Goal: Check status: Check status

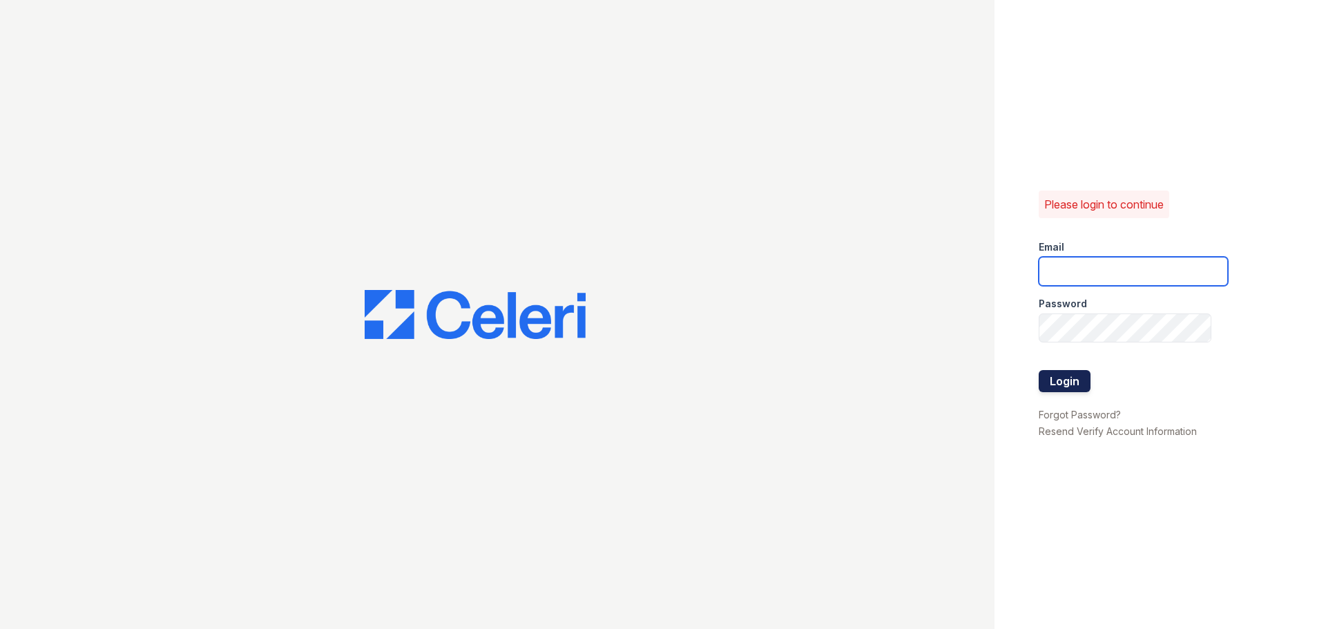
type input "[EMAIL_ADDRESS][DOMAIN_NAME]"
click at [1064, 382] on button "Login" at bounding box center [1065, 381] width 52 height 22
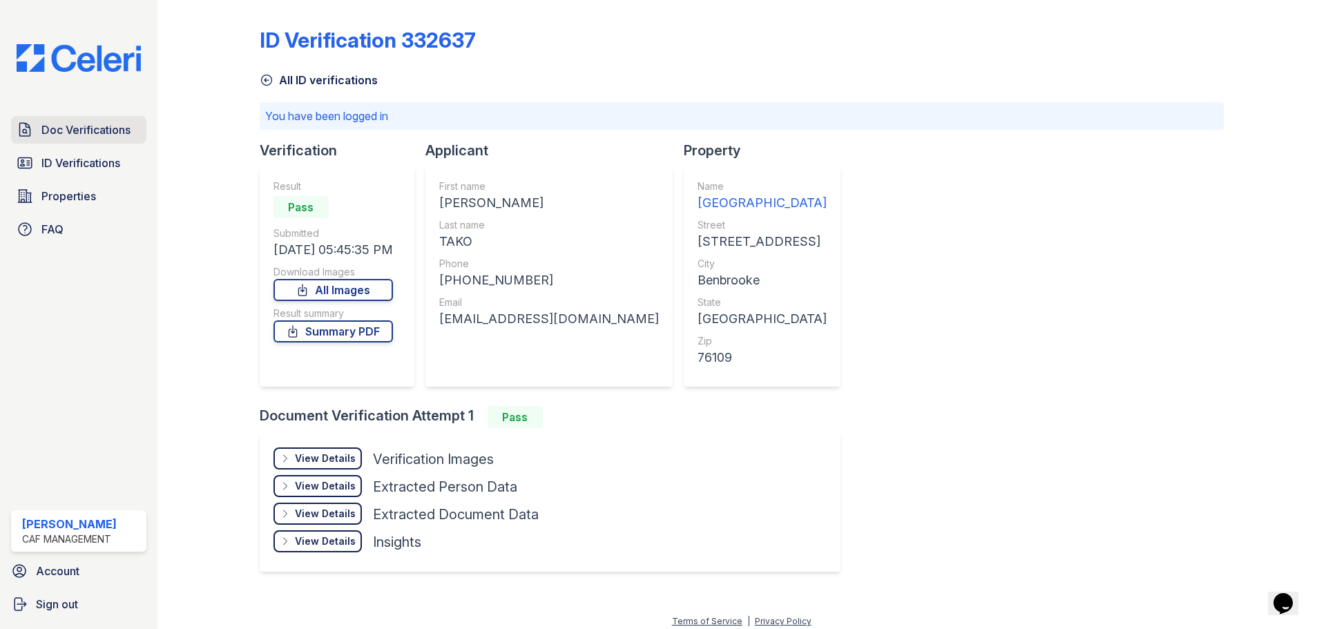
click at [79, 133] on span "Doc Verifications" at bounding box center [85, 130] width 89 height 17
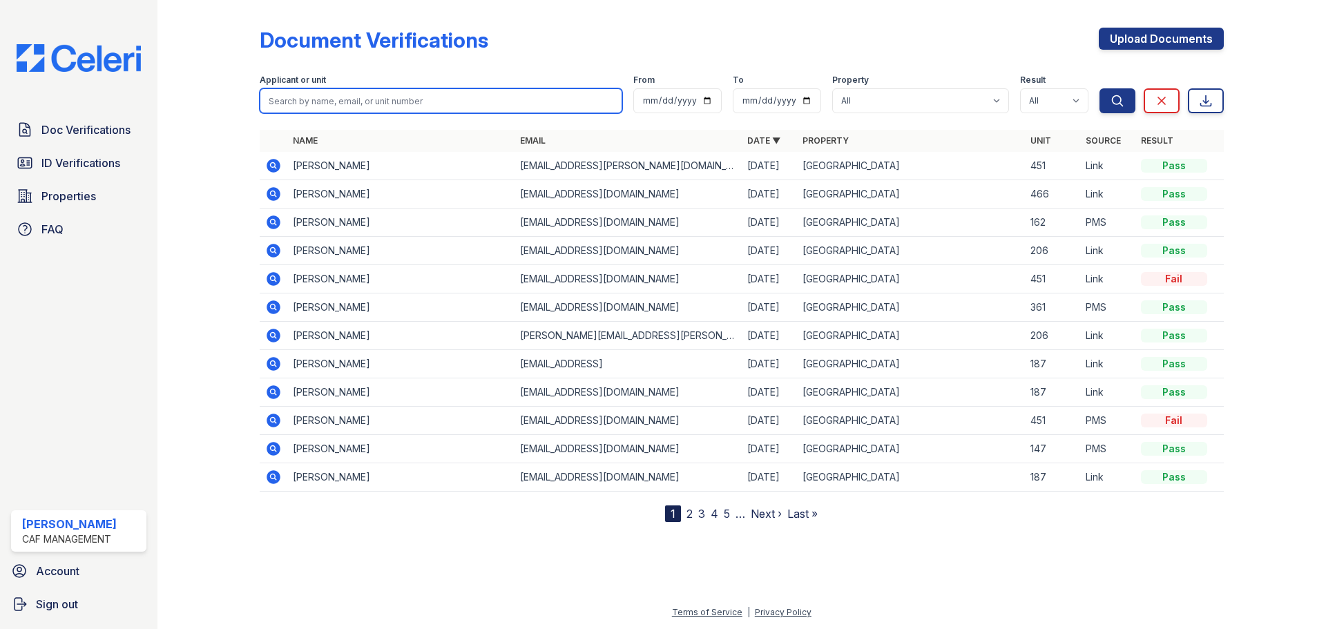
click at [390, 97] on input "search" at bounding box center [441, 100] width 363 height 25
paste input "[PERSON_NAME]"
type input "[PERSON_NAME]"
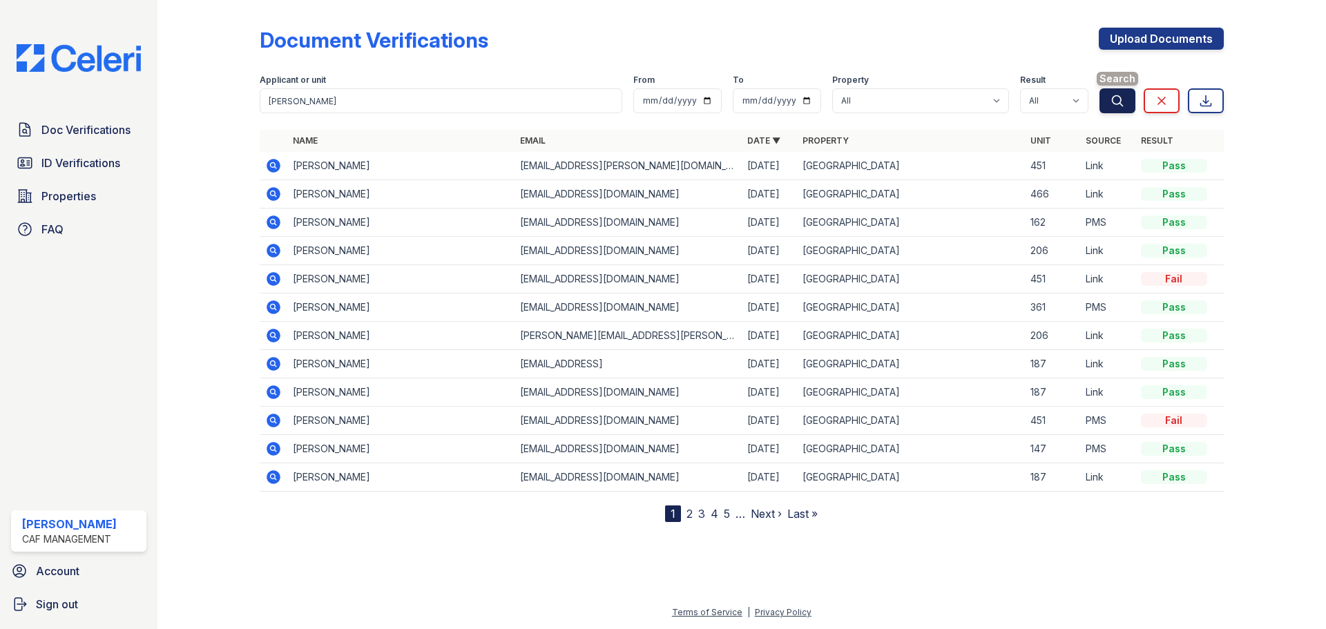
click at [1113, 97] on icon "submit" at bounding box center [1117, 100] width 10 height 10
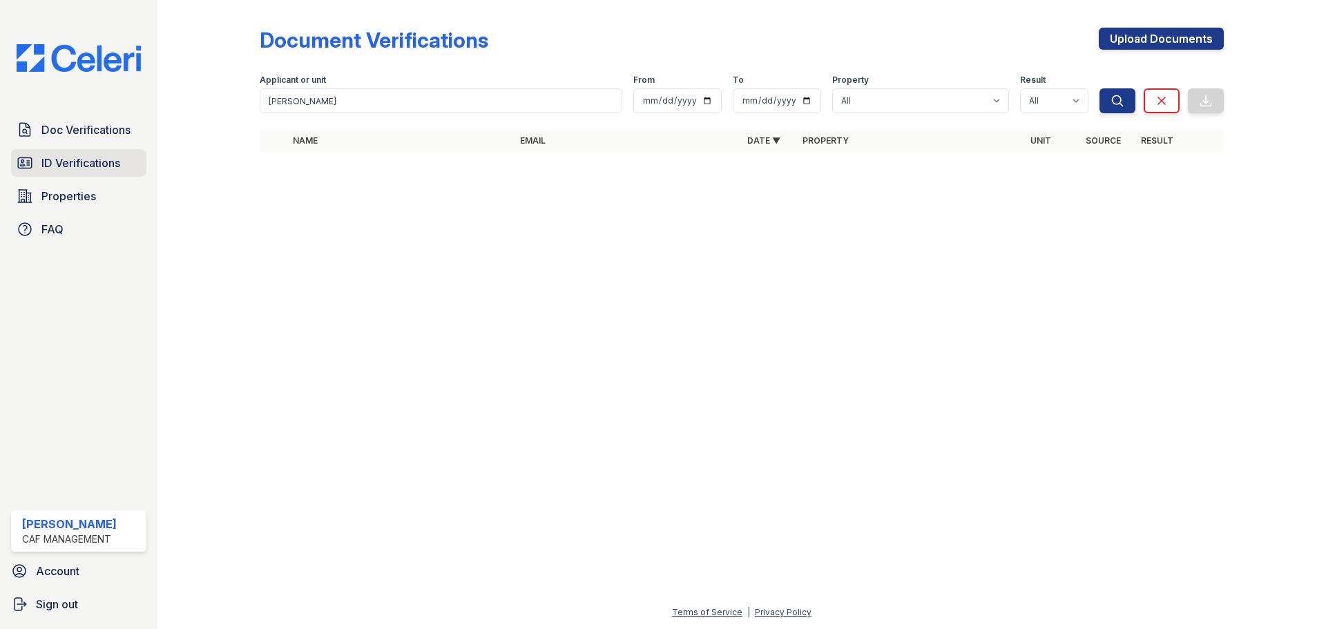
click at [61, 162] on span "ID Verifications" at bounding box center [80, 163] width 79 height 17
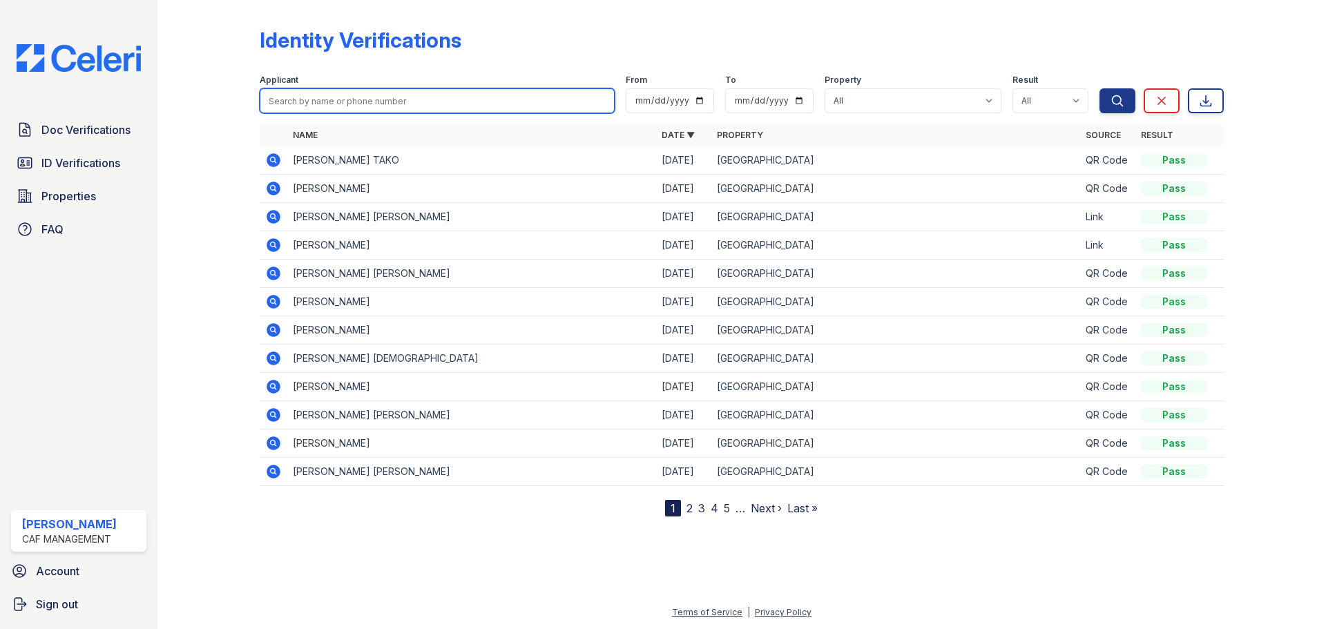
click at [311, 102] on input "search" at bounding box center [437, 100] width 355 height 25
paste input "[PERSON_NAME]"
type input "[PERSON_NAME]"
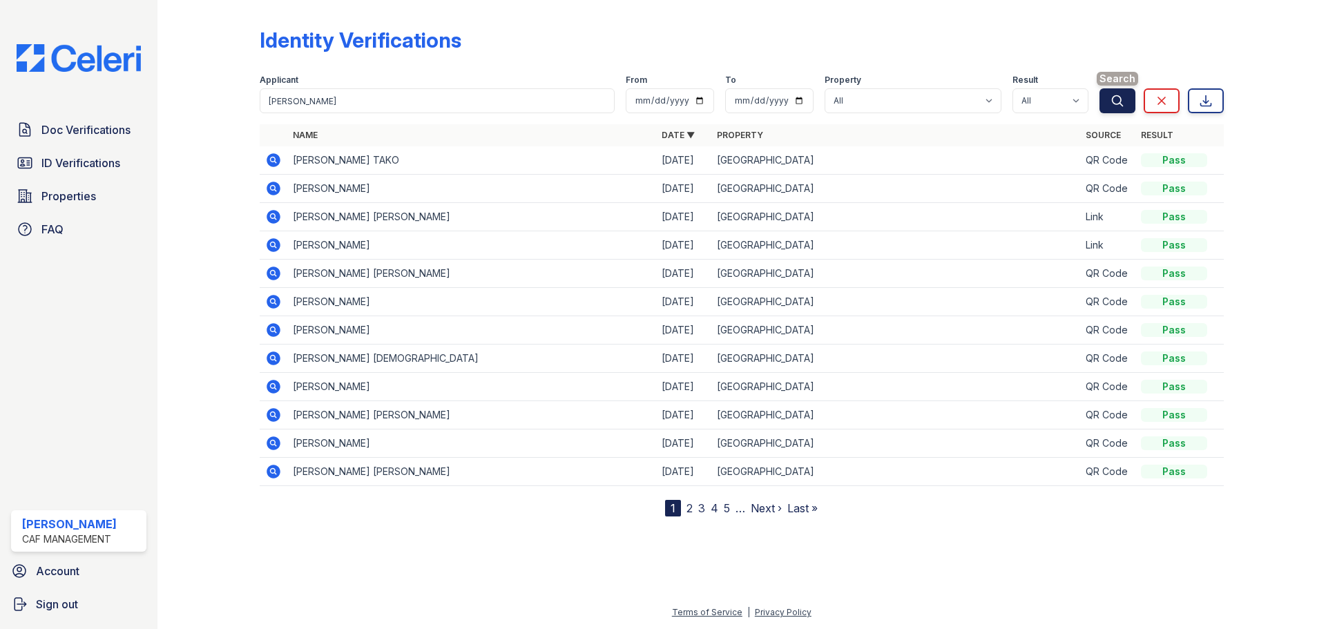
click at [1116, 102] on icon "submit" at bounding box center [1118, 101] width 14 height 14
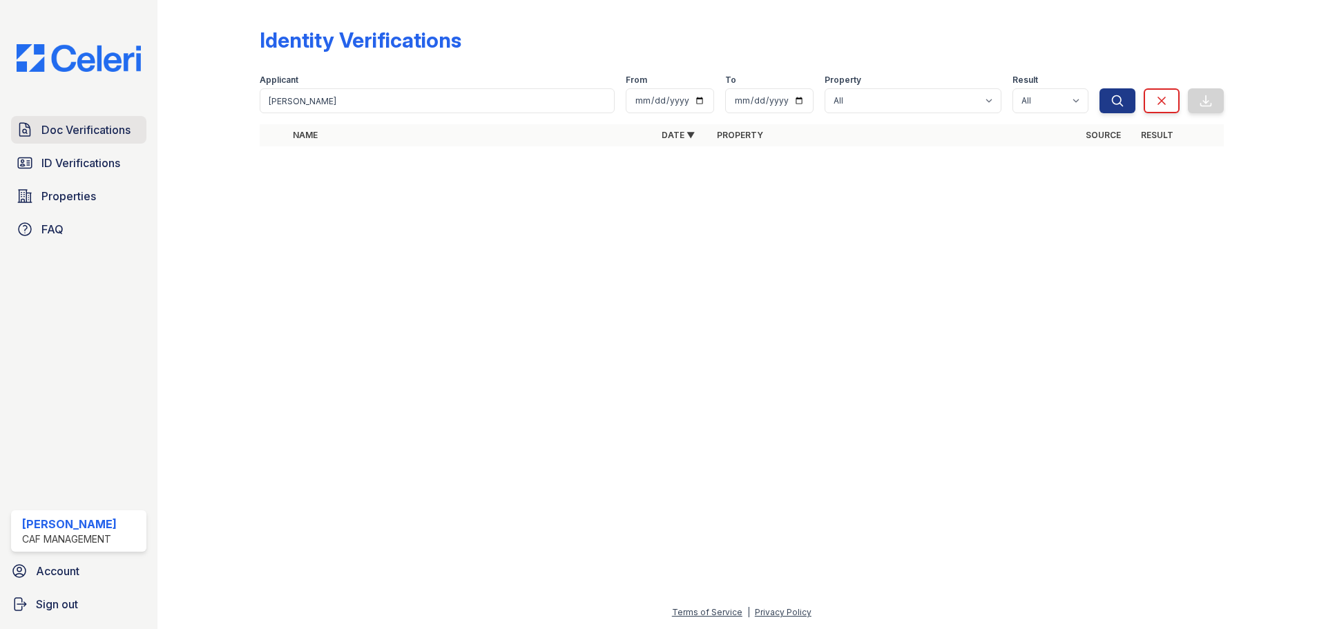
click at [88, 133] on span "Doc Verifications" at bounding box center [85, 130] width 89 height 17
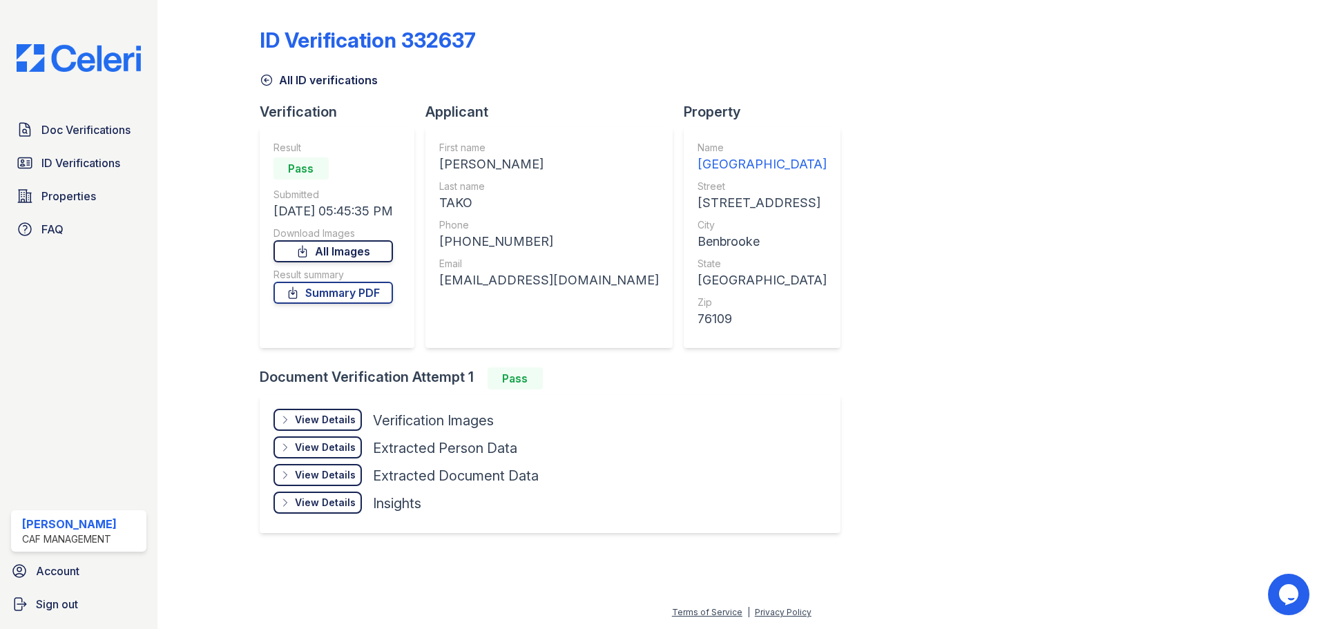
click at [362, 253] on link "All Images" at bounding box center [333, 251] width 119 height 22
click at [70, 135] on span "Doc Verifications" at bounding box center [85, 130] width 89 height 17
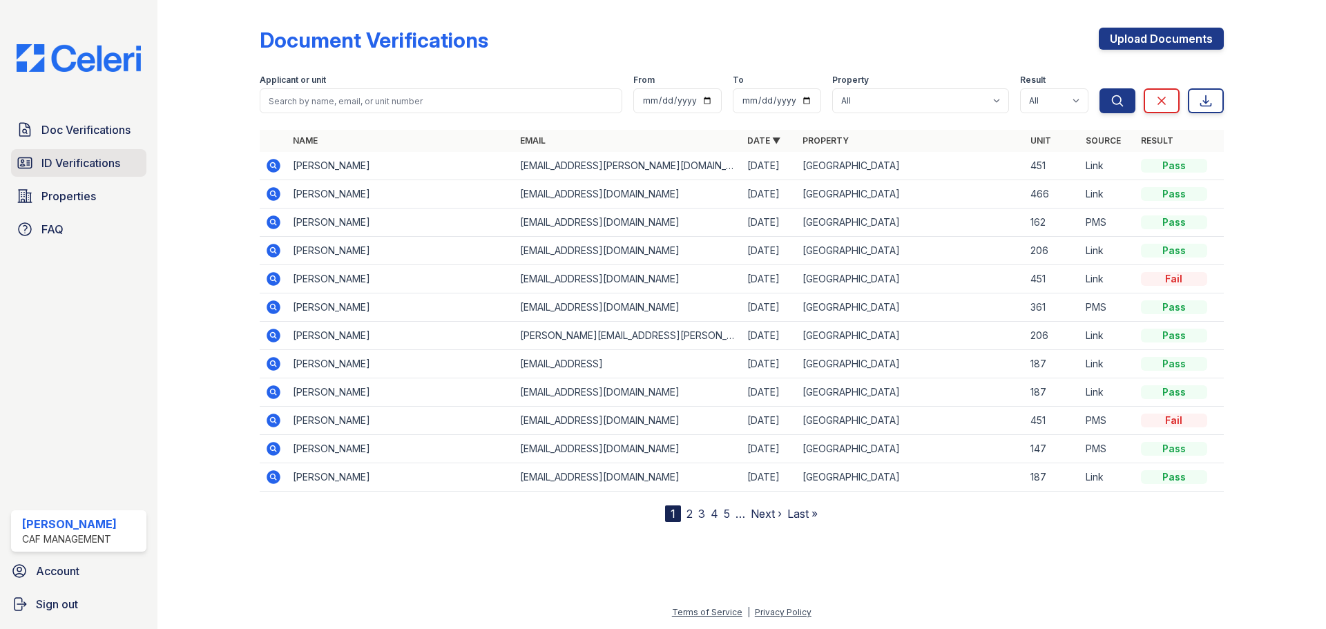
click at [88, 170] on span "ID Verifications" at bounding box center [80, 163] width 79 height 17
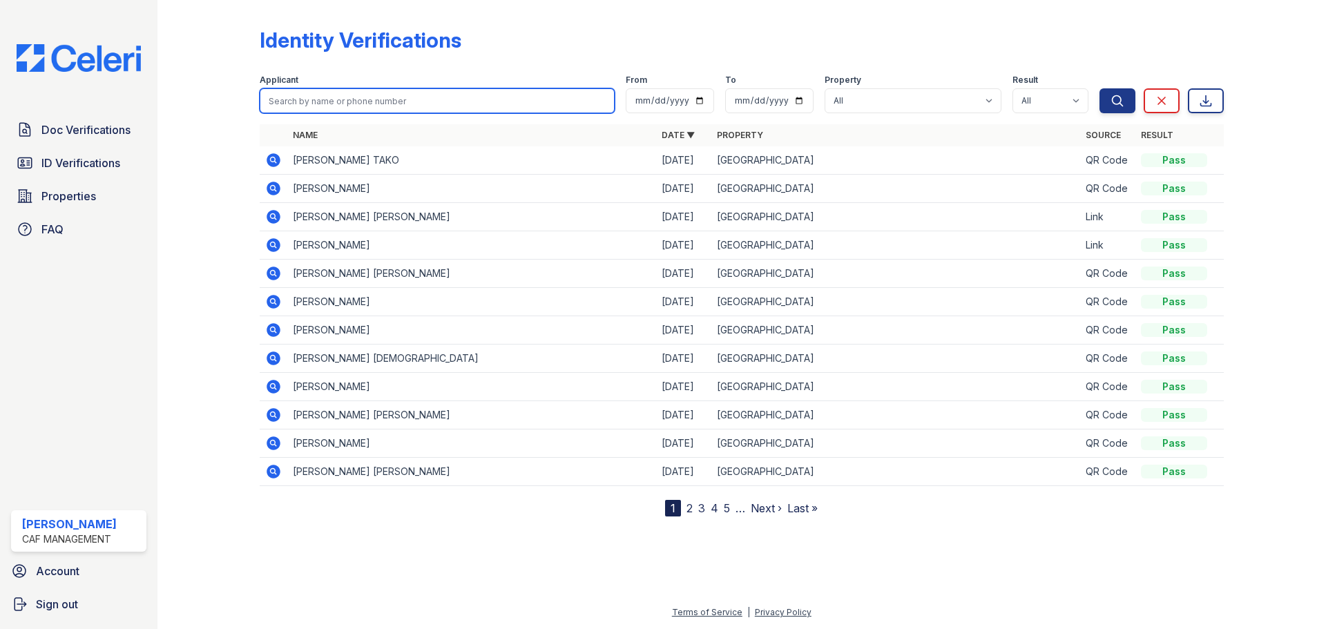
click at [427, 106] on input "search" at bounding box center [437, 100] width 355 height 25
paste input "[PERSON_NAME]"
type input "[PERSON_NAME]"
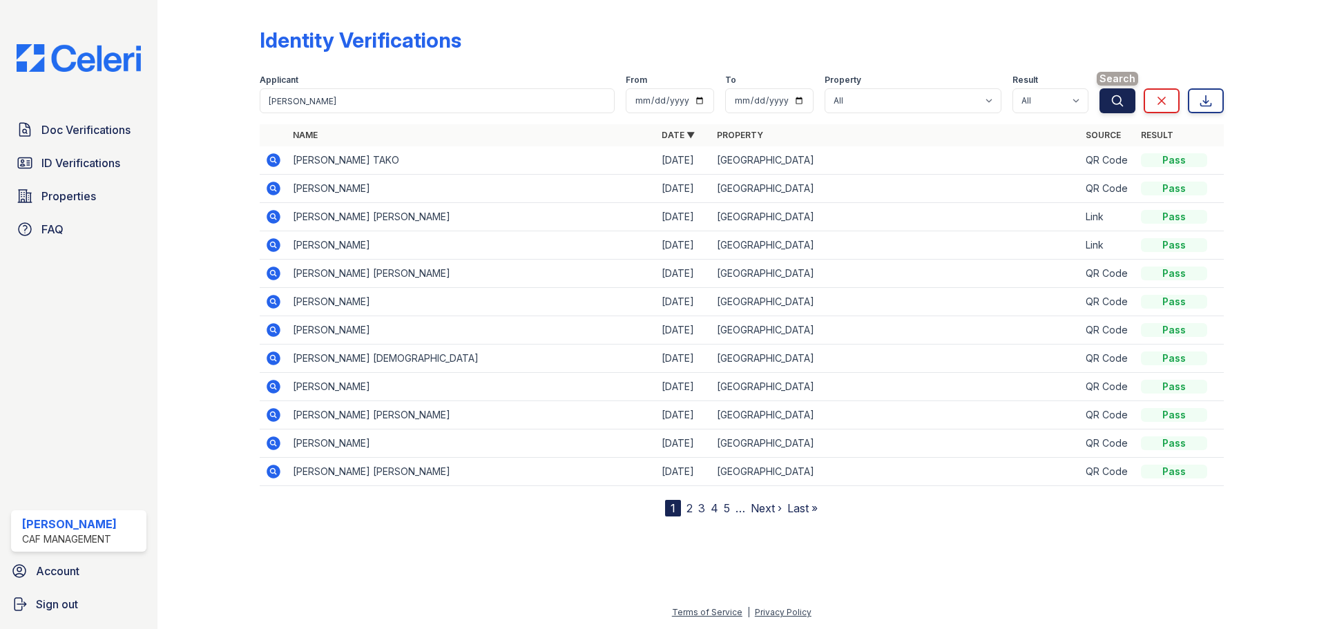
click at [1109, 94] on button "Search" at bounding box center [1118, 100] width 36 height 25
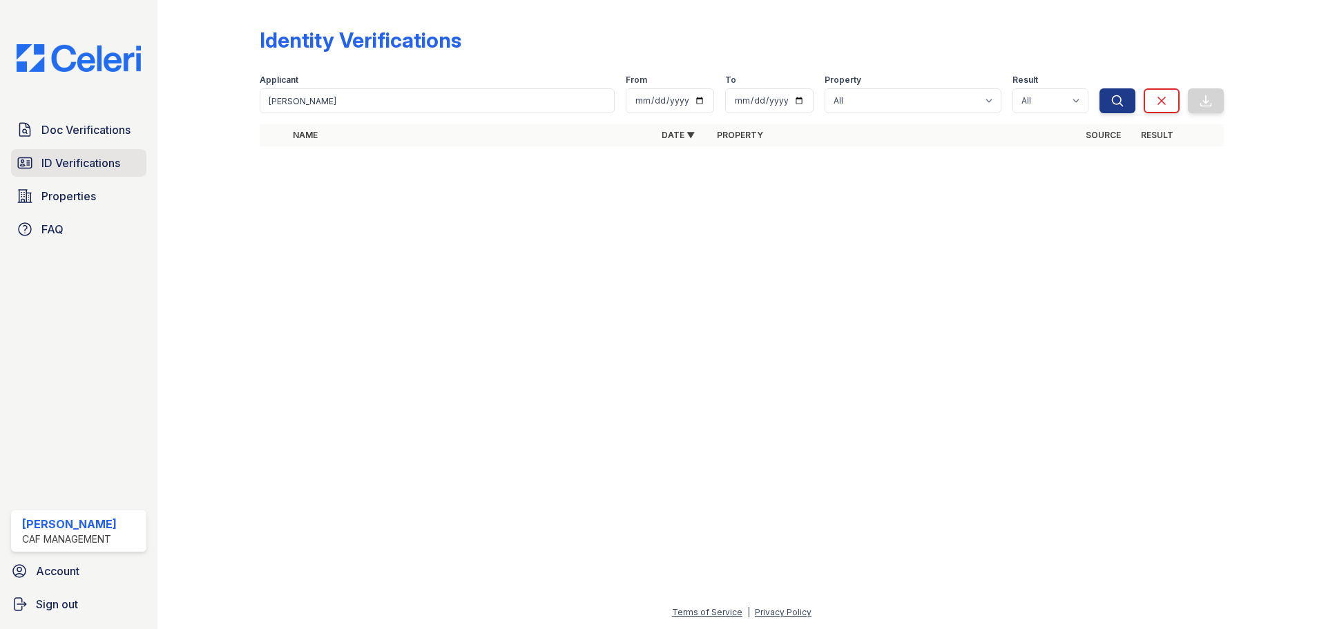
click at [102, 164] on span "ID Verifications" at bounding box center [80, 163] width 79 height 17
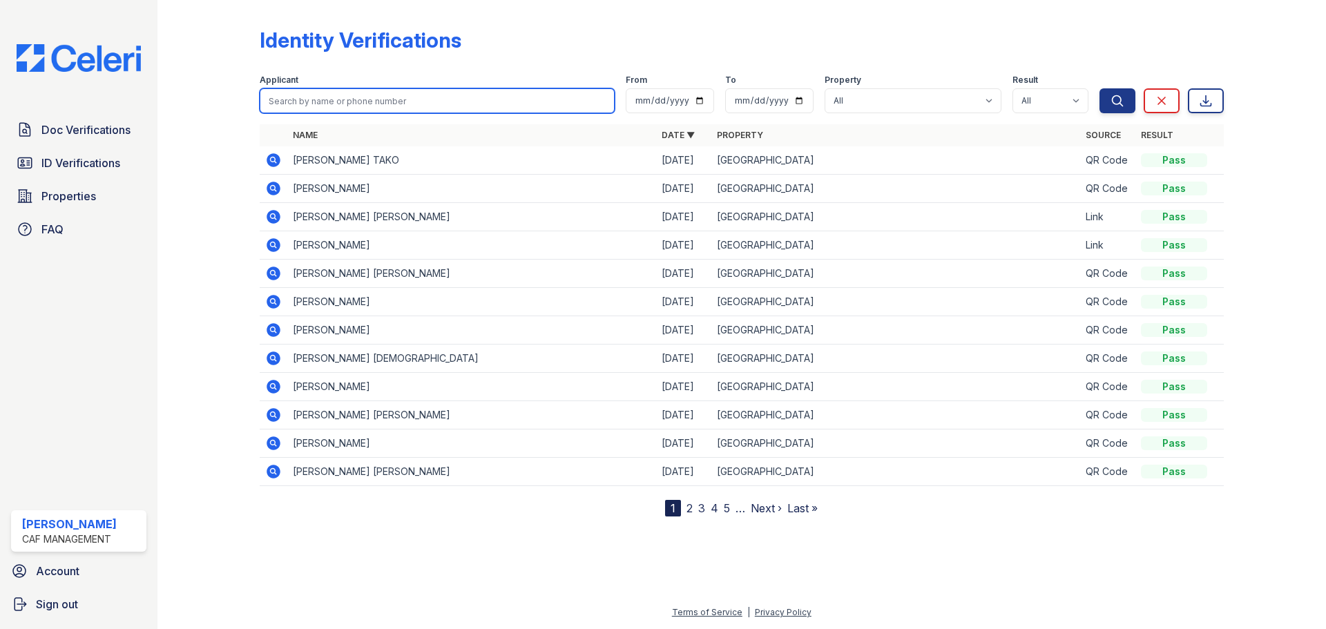
click at [345, 97] on input "search" at bounding box center [437, 100] width 355 height 25
paste input "[PERSON_NAME]"
type input "[PERSON_NAME]"
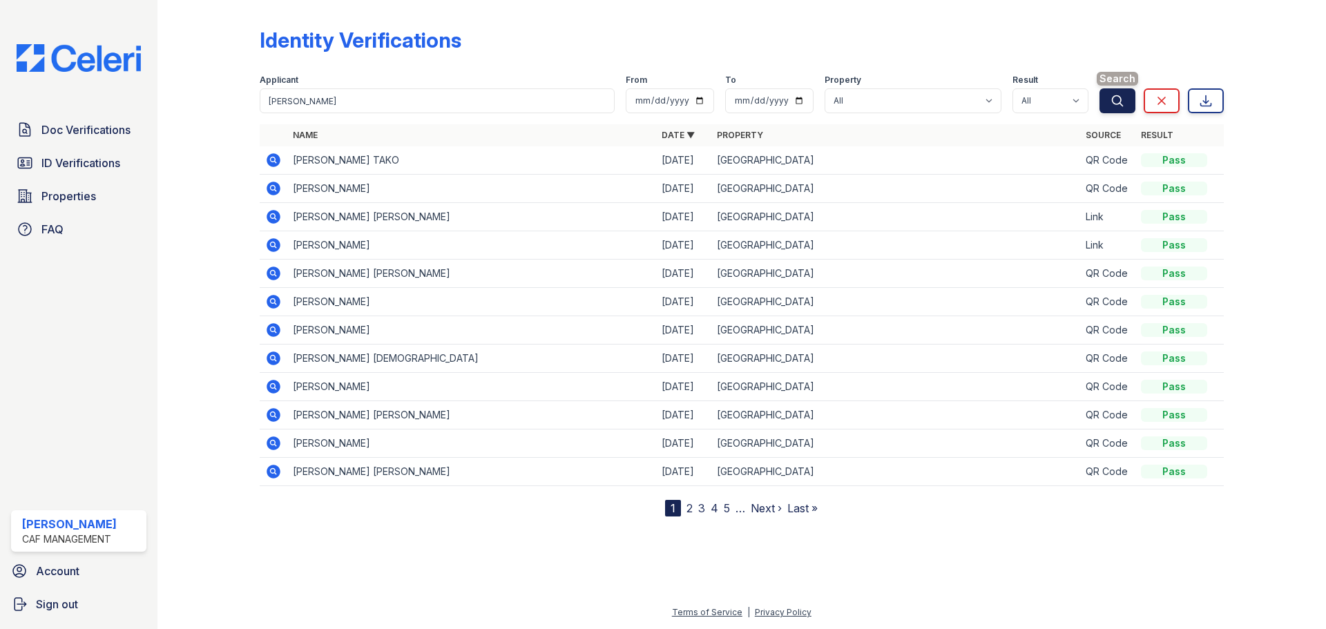
click at [1109, 97] on button "Search" at bounding box center [1118, 100] width 36 height 25
